Goal: Task Accomplishment & Management: Complete application form

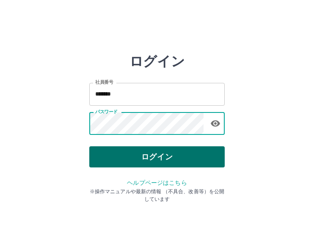
click at [168, 156] on button "ログイン" at bounding box center [156, 156] width 135 height 21
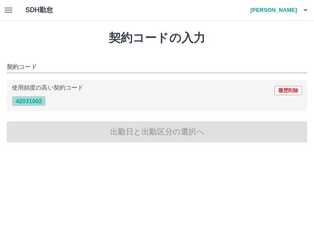
click at [20, 101] on button "42031002" at bounding box center [29, 101] width 34 height 10
type input "********"
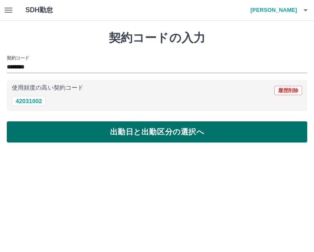
click at [29, 129] on button "出勤日と出勤区分の選択へ" at bounding box center [157, 131] width 300 height 21
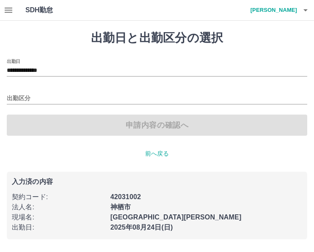
click at [68, 90] on div "出勤区分" at bounding box center [157, 96] width 300 height 18
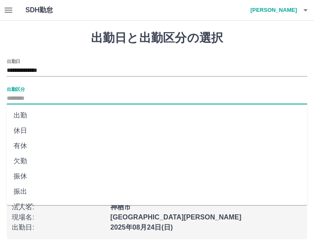
click at [30, 100] on input "出勤区分" at bounding box center [157, 99] width 300 height 11
click at [30, 117] on li "出勤" at bounding box center [157, 115] width 300 height 15
type input "**"
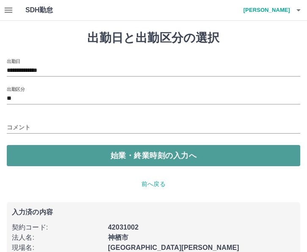
click at [88, 154] on button "始業・終業時刻の入力へ" at bounding box center [153, 155] width 293 height 21
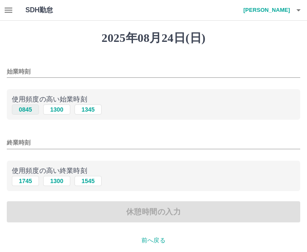
click at [20, 110] on button "0845" at bounding box center [25, 110] width 27 height 10
type input "****"
click at [29, 184] on button "1745" at bounding box center [25, 181] width 27 height 10
type input "****"
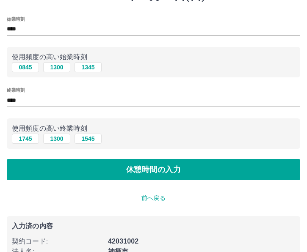
scroll to position [95, 0]
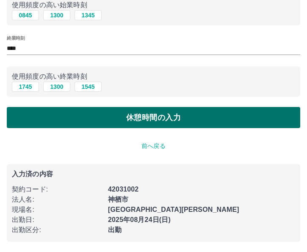
click at [79, 117] on button "休憩時間の入力" at bounding box center [153, 117] width 293 height 21
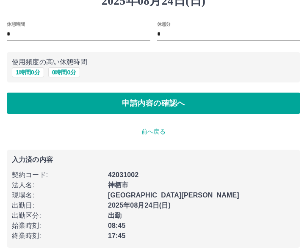
scroll to position [44, 0]
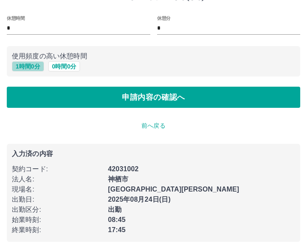
click at [27, 64] on button "1 時間 0 分" at bounding box center [28, 66] width 32 height 10
type input "*"
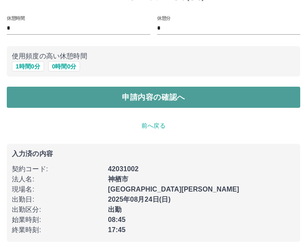
click at [36, 105] on button "申請内容の確認へ" at bounding box center [153, 97] width 293 height 21
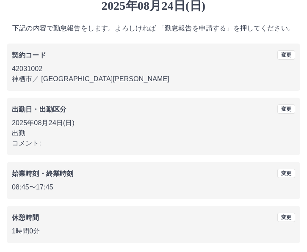
scroll to position [65, 0]
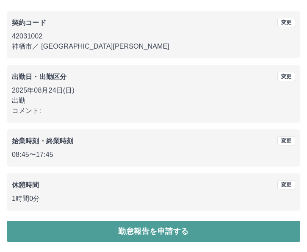
click at [55, 232] on button "勤怠報告を申請する" at bounding box center [153, 231] width 293 height 21
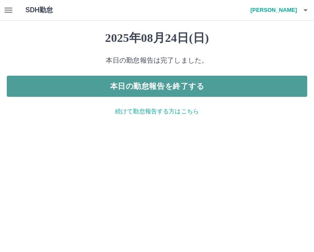
click at [185, 88] on button "本日の勤怠報告を終了する" at bounding box center [157, 86] width 300 height 21
